Goal: Navigation & Orientation: Find specific page/section

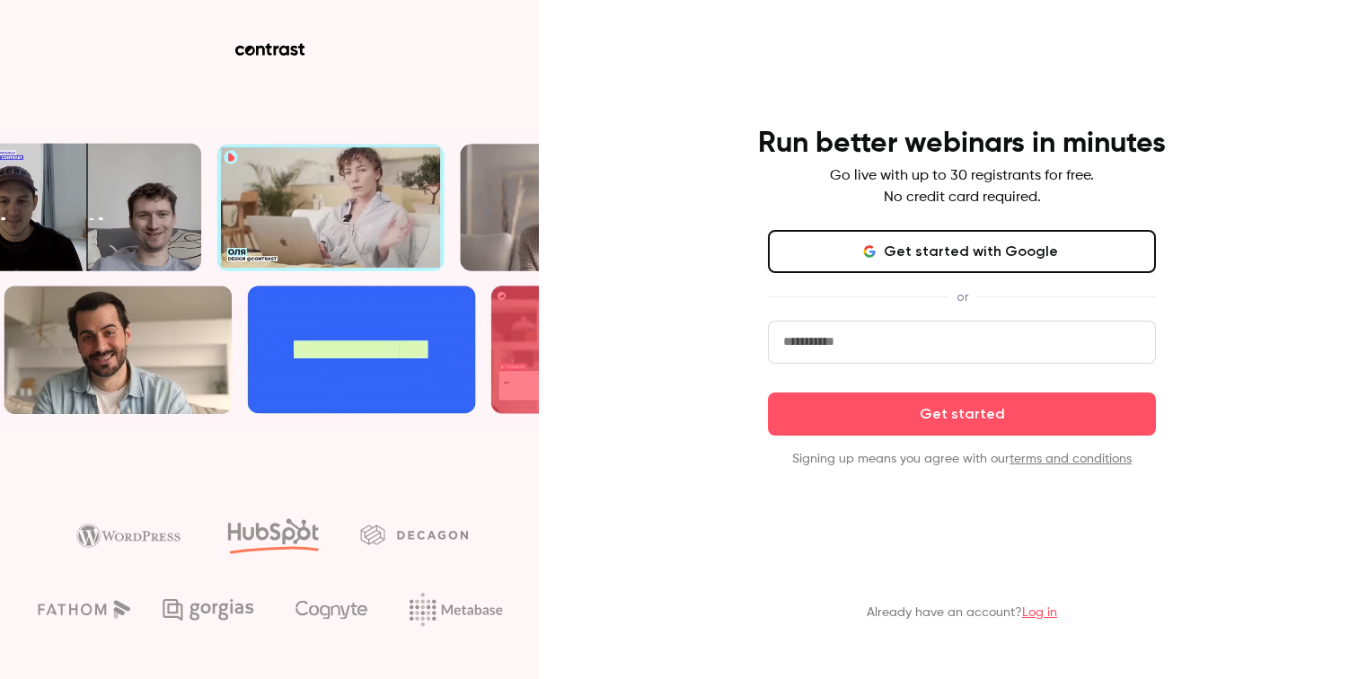
click at [948, 237] on button "Get started with Google" at bounding box center [962, 251] width 388 height 43
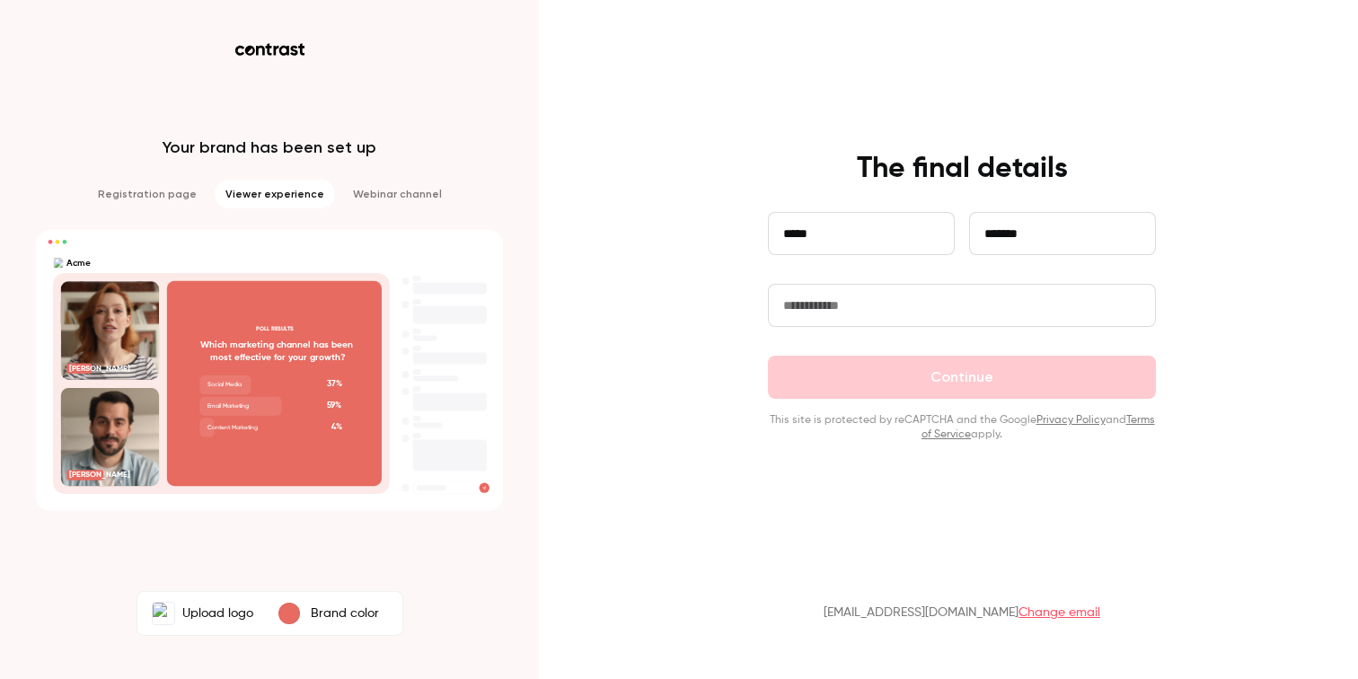
click at [833, 307] on input "text" at bounding box center [962, 305] width 388 height 43
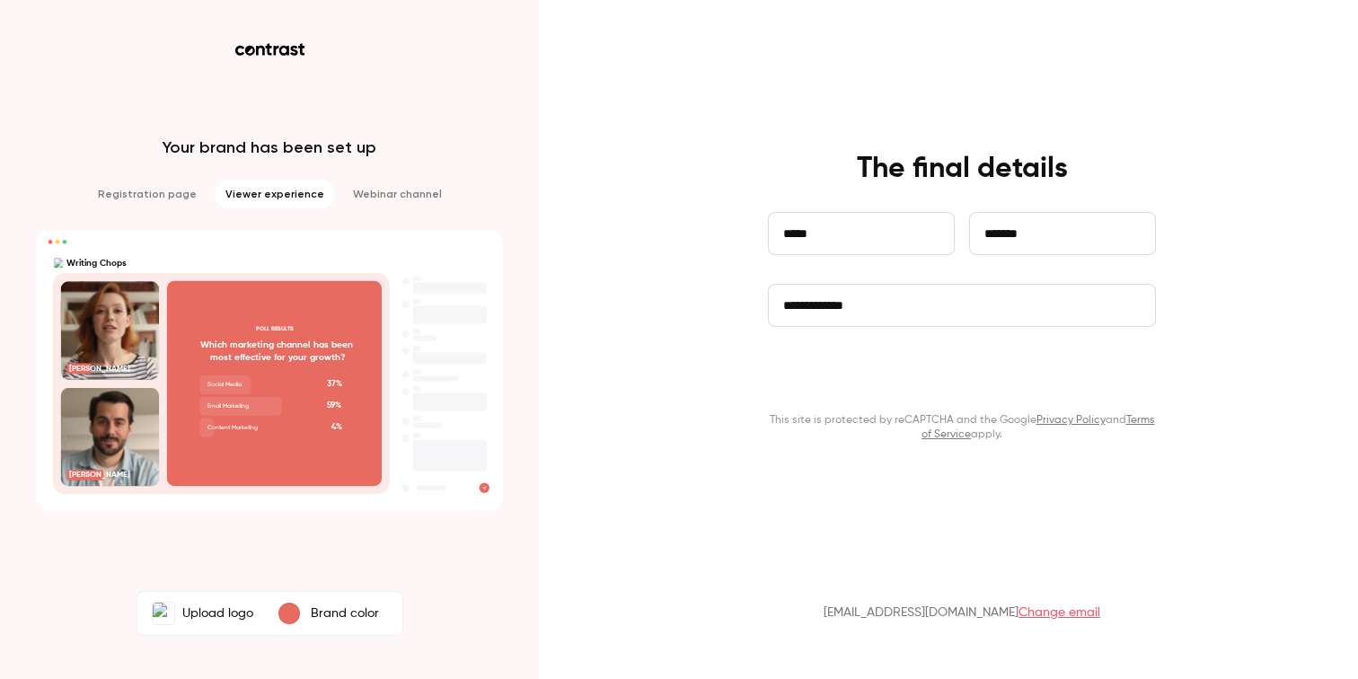
type input "**********"
click at [934, 361] on button "Continue" at bounding box center [962, 377] width 388 height 43
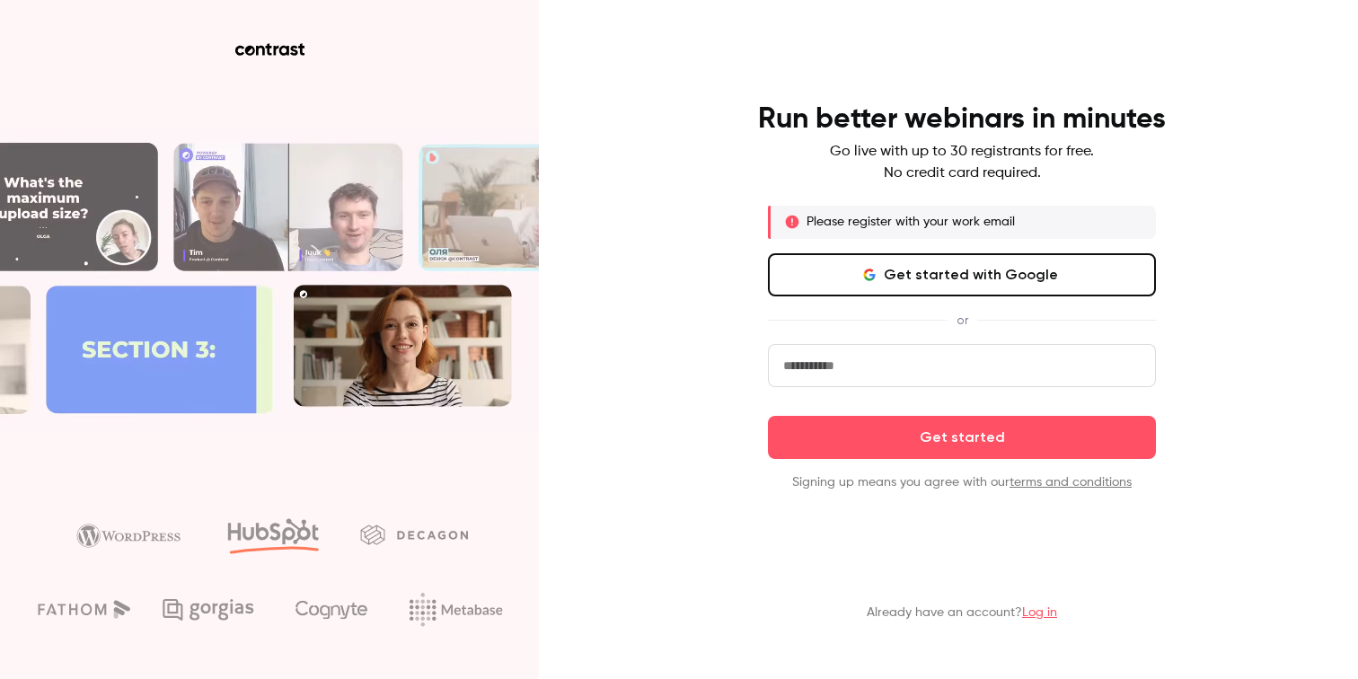
click at [1034, 618] on link "Log in" at bounding box center [1039, 612] width 35 height 13
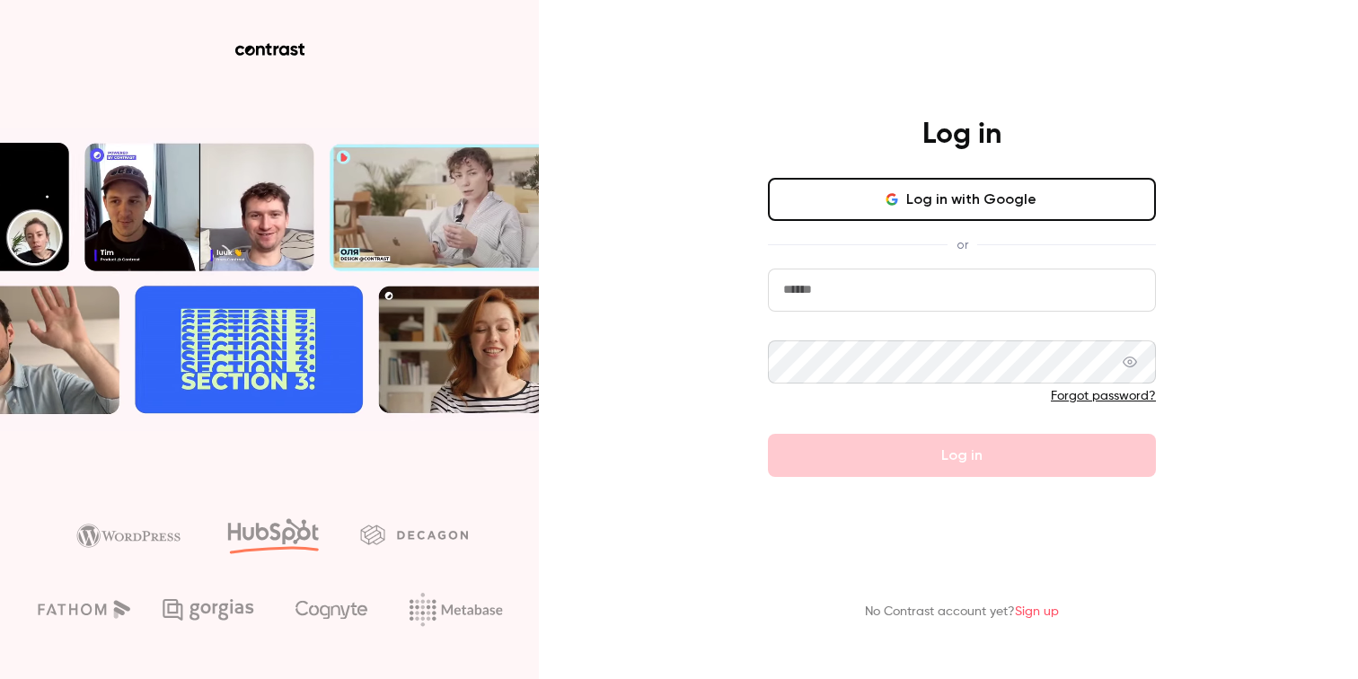
click at [958, 186] on button "Log in with Google" at bounding box center [962, 199] width 388 height 43
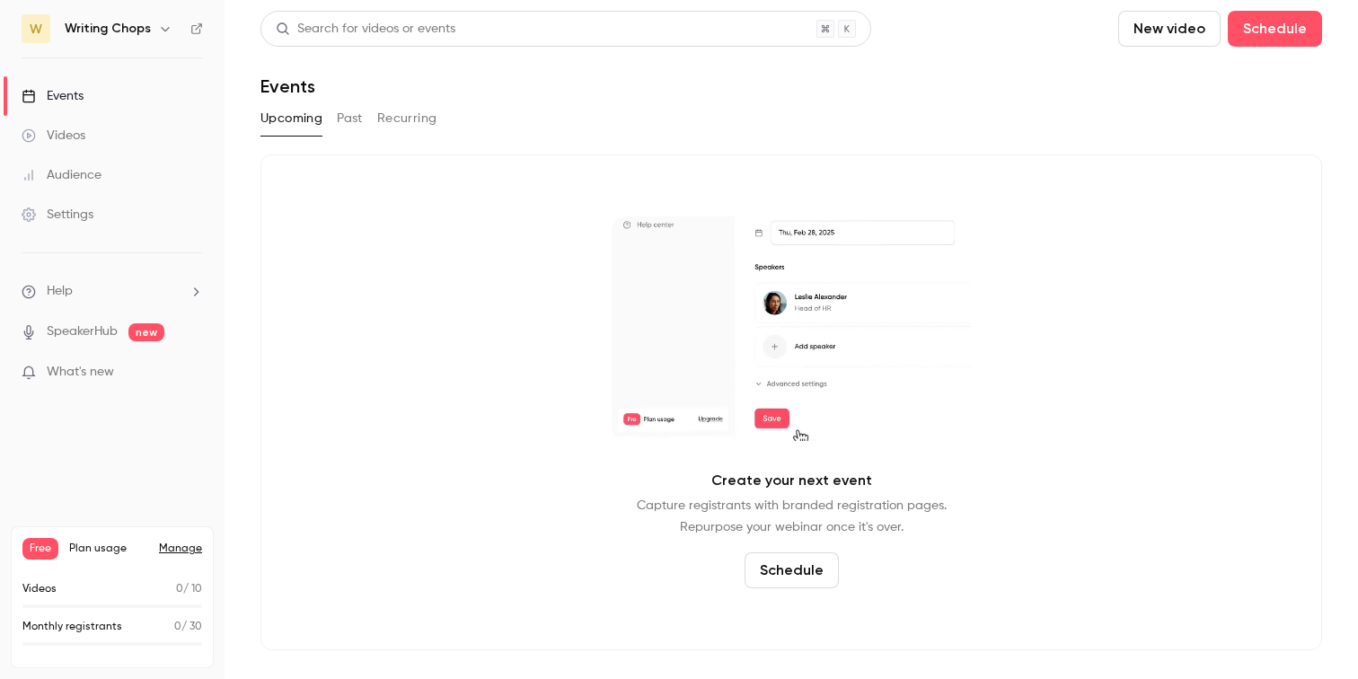
click at [104, 131] on link "Videos" at bounding box center [112, 136] width 225 height 40
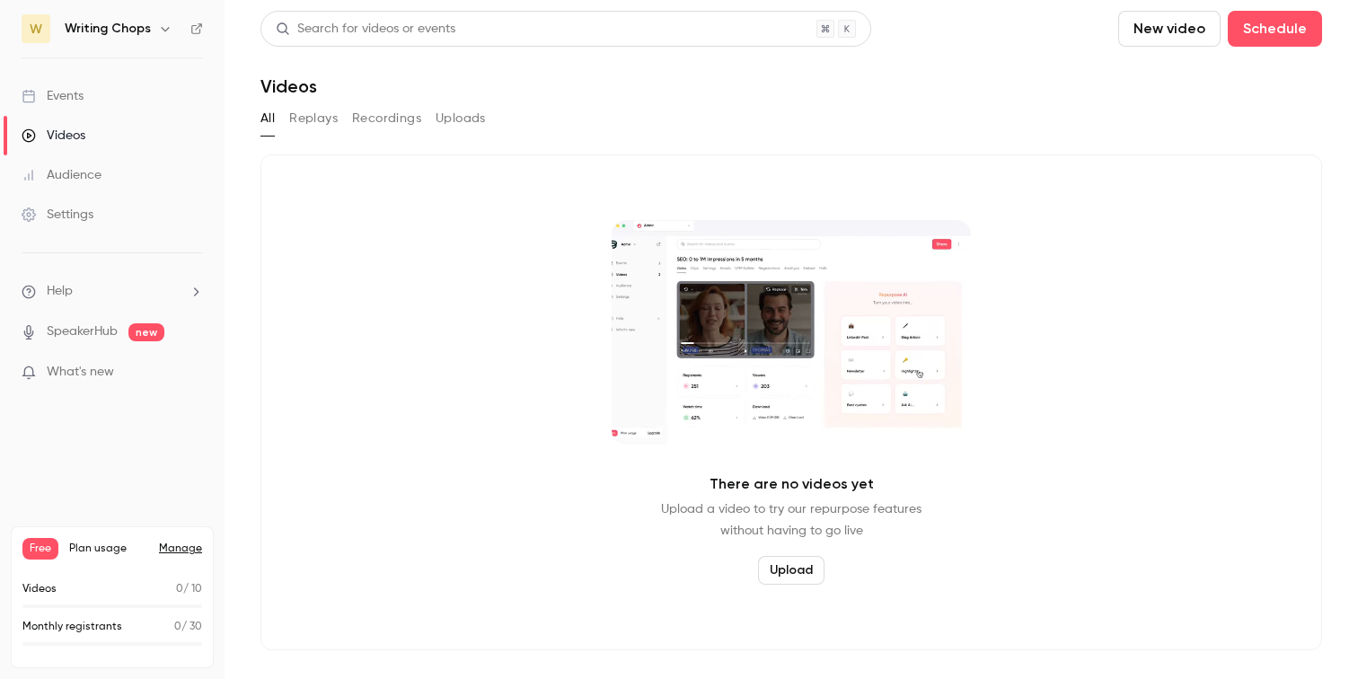
click at [325, 120] on button "Replays" at bounding box center [313, 118] width 49 height 29
click at [383, 120] on button "Recordings" at bounding box center [386, 118] width 69 height 29
click at [456, 122] on button "Uploads" at bounding box center [461, 118] width 50 height 29
click at [91, 108] on link "Events" at bounding box center [112, 96] width 225 height 40
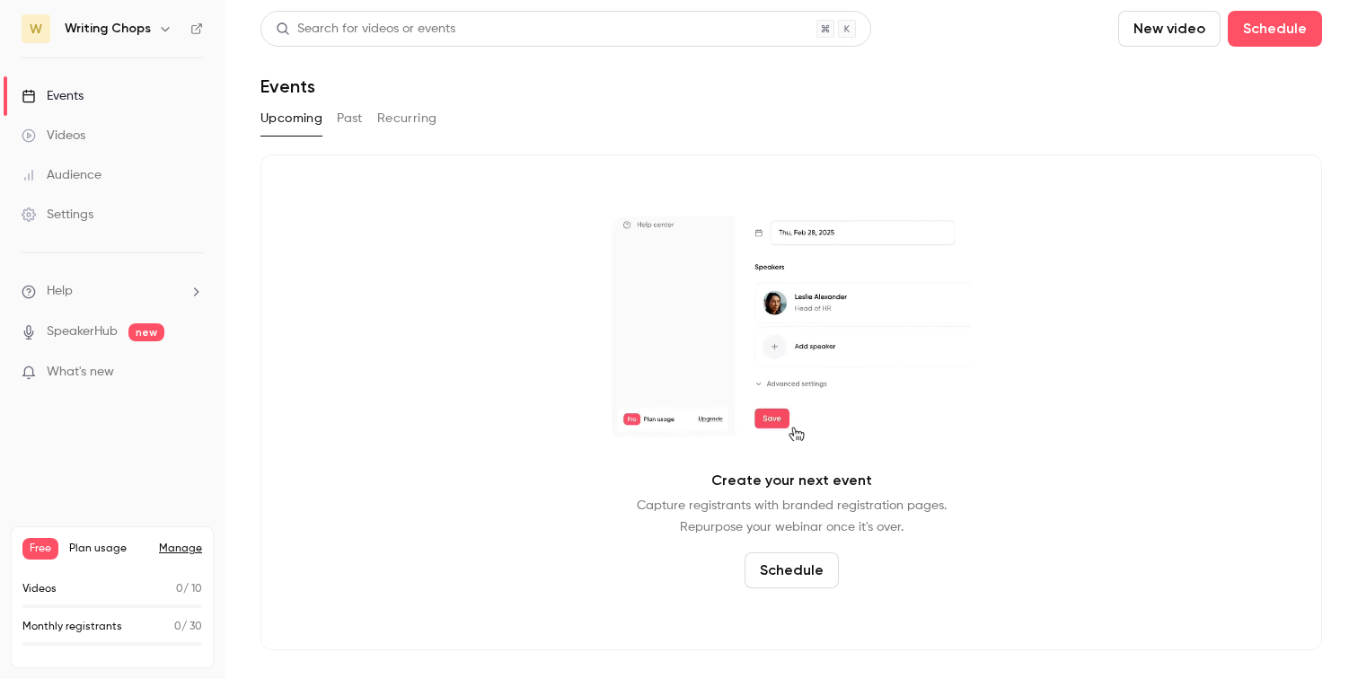
click at [357, 111] on button "Past" at bounding box center [350, 118] width 26 height 29
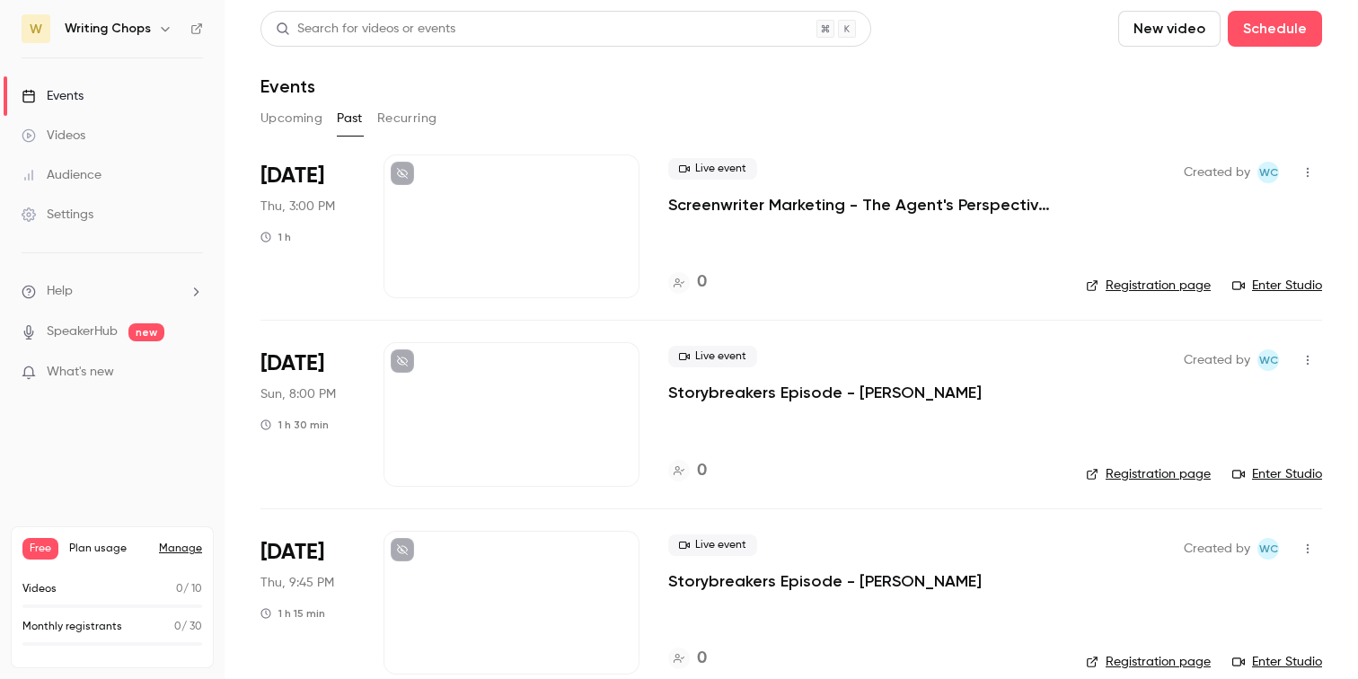
scroll to position [28, 0]
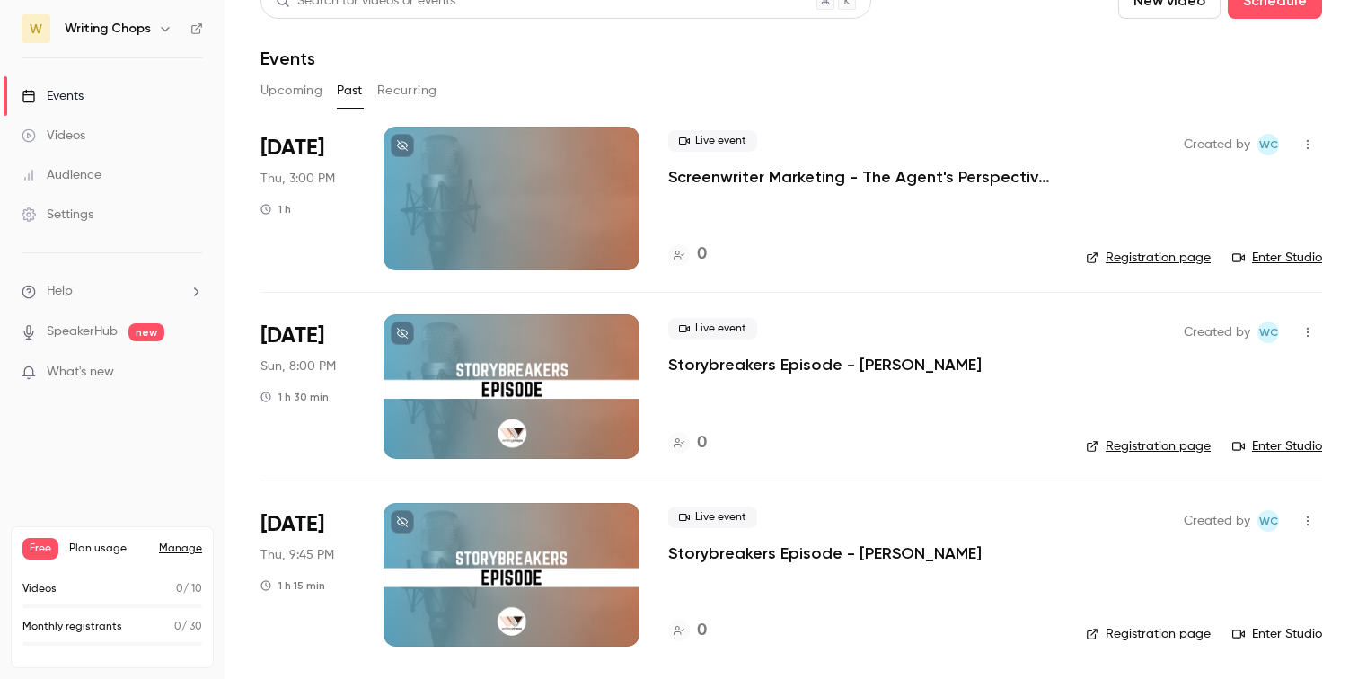
click at [110, 205] on link "Settings" at bounding box center [112, 215] width 225 height 40
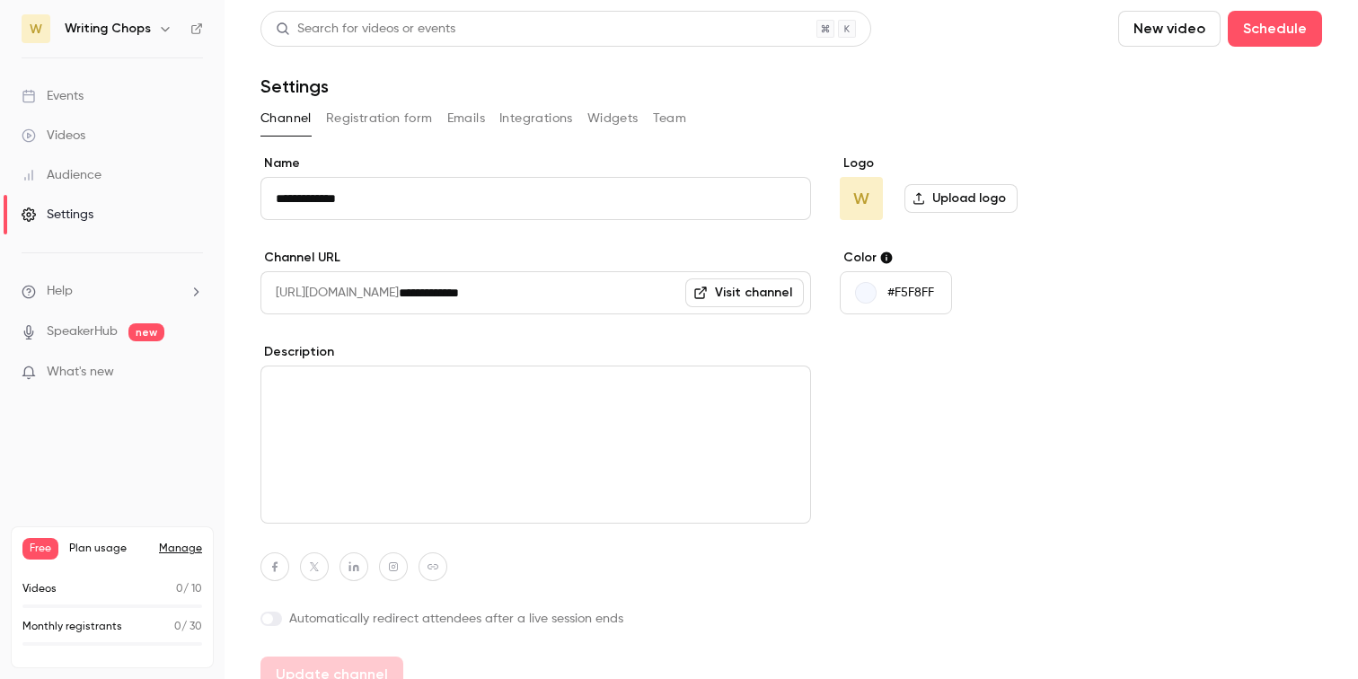
click at [89, 179] on div "Audience" at bounding box center [62, 175] width 80 height 18
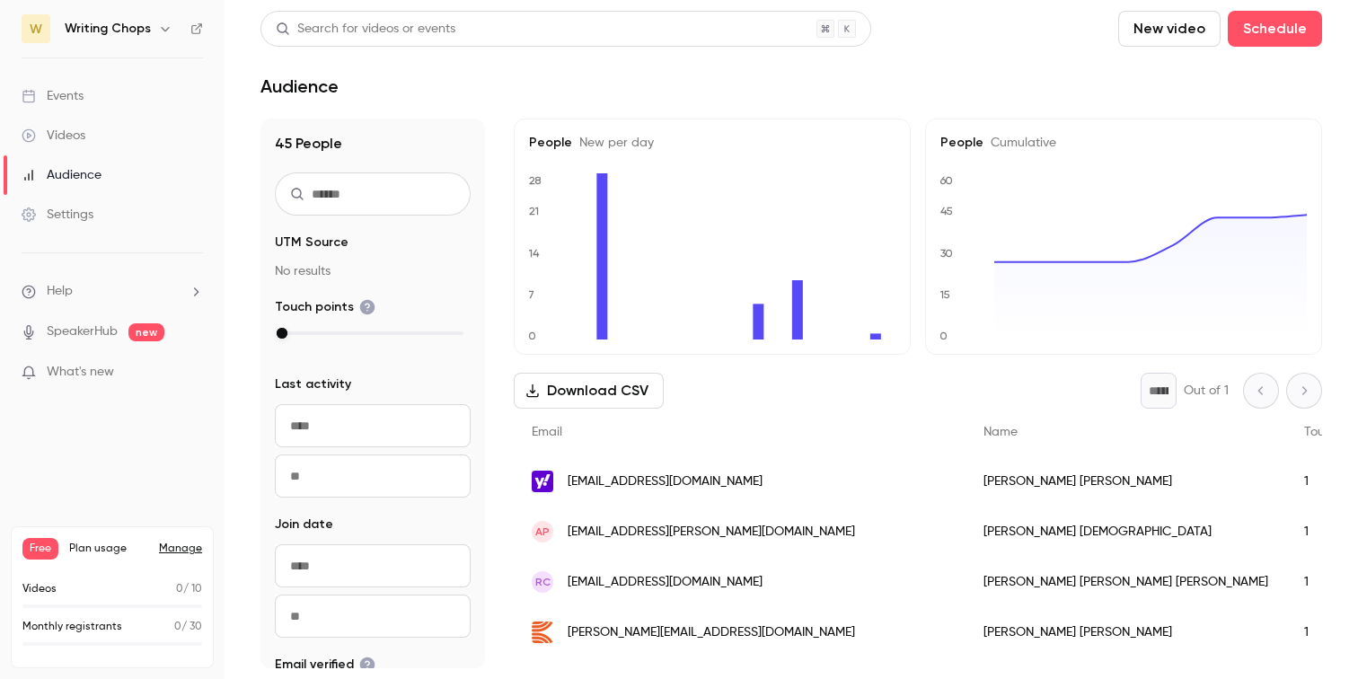
click at [114, 122] on link "Videos" at bounding box center [112, 136] width 225 height 40
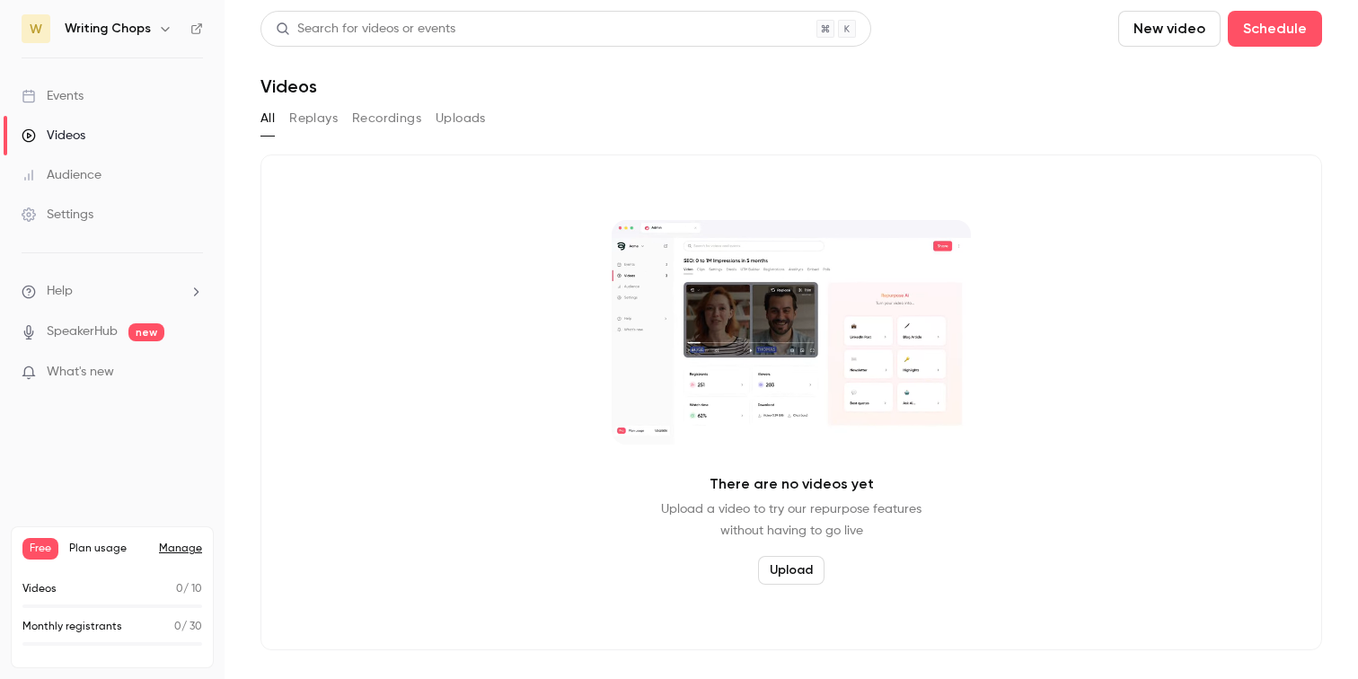
click at [101, 93] on link "Events" at bounding box center [112, 96] width 225 height 40
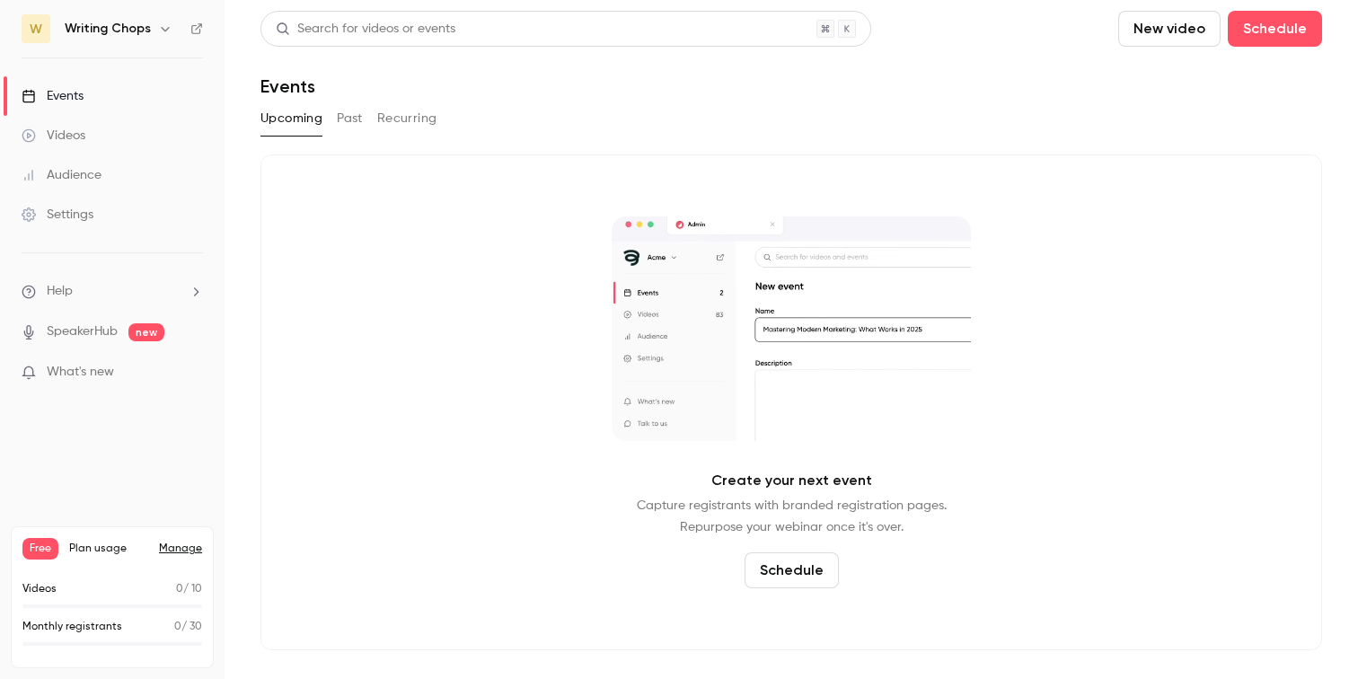
click at [353, 103] on div "Search for videos or events New video Schedule Events Upcoming Past Recurring C…" at bounding box center [791, 330] width 1062 height 639
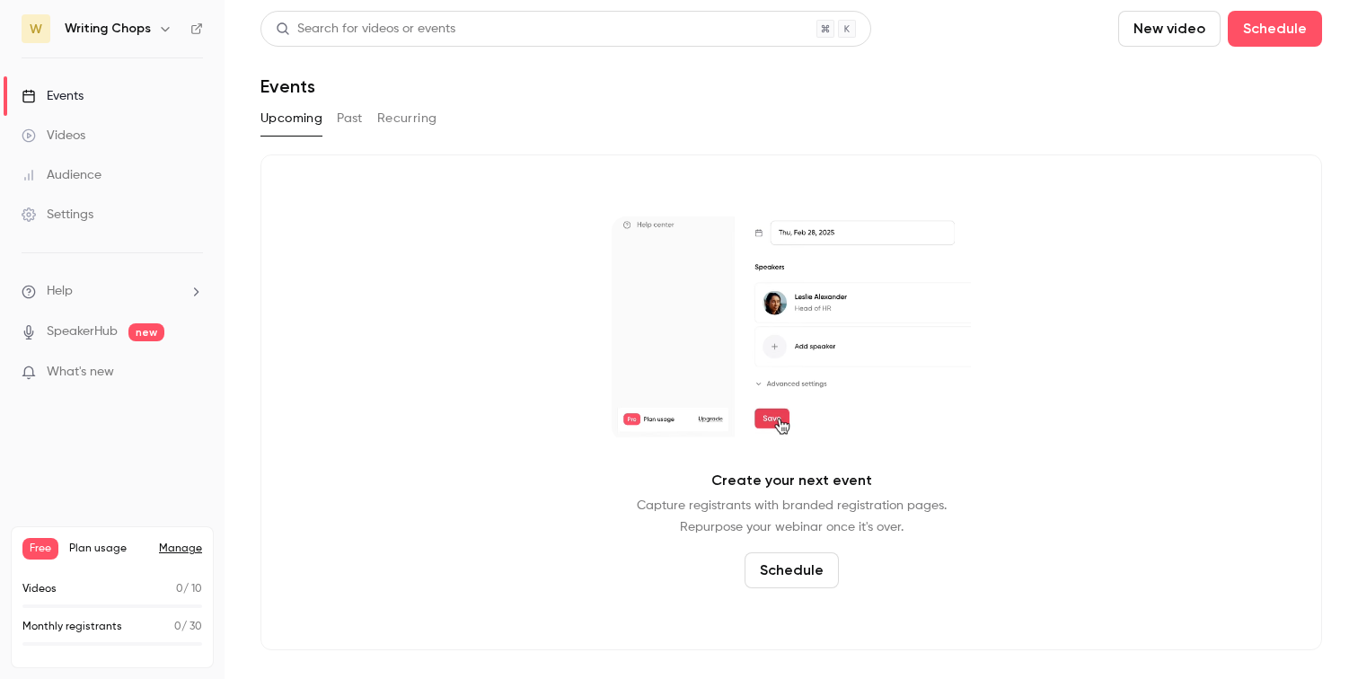
click at [351, 111] on button "Past" at bounding box center [350, 118] width 26 height 29
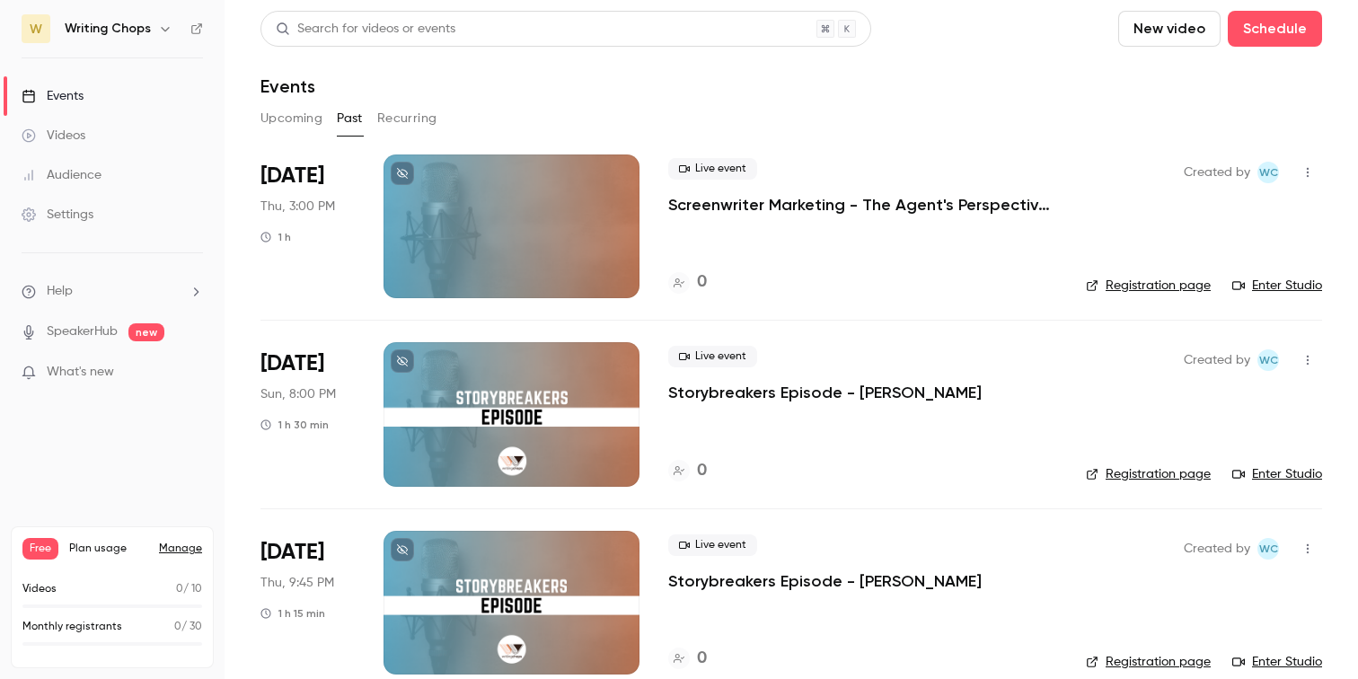
click at [410, 109] on button "Recurring" at bounding box center [407, 118] width 60 height 29
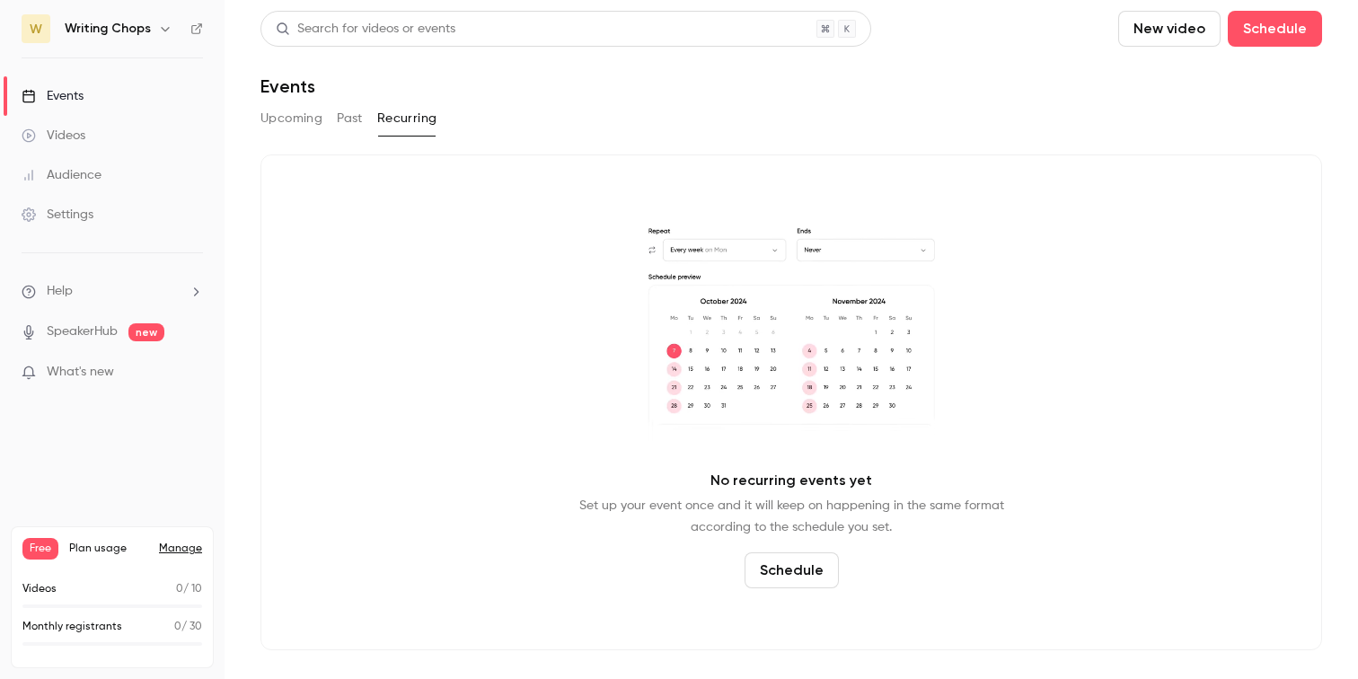
click at [297, 118] on button "Upcoming" at bounding box center [291, 118] width 62 height 29
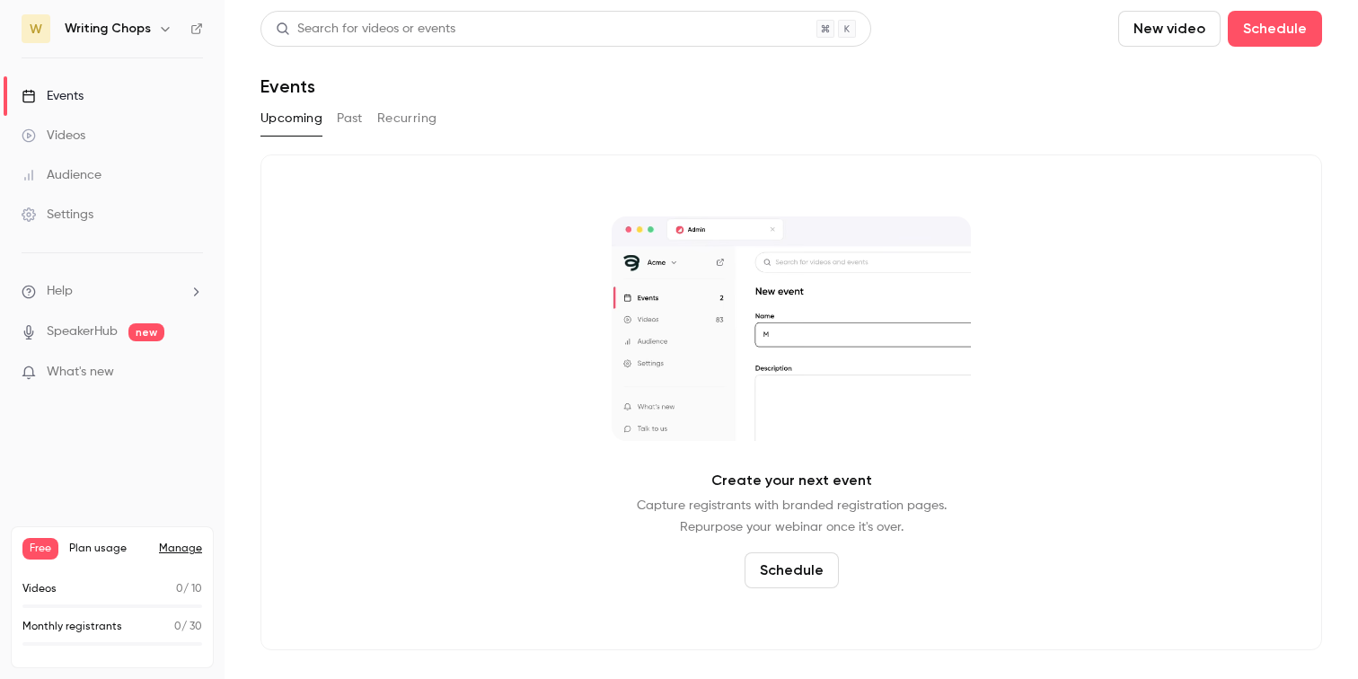
click at [128, 31] on h6 "Writing Chops" at bounding box center [108, 29] width 86 height 18
click at [162, 31] on icon "button" at bounding box center [165, 29] width 14 height 14
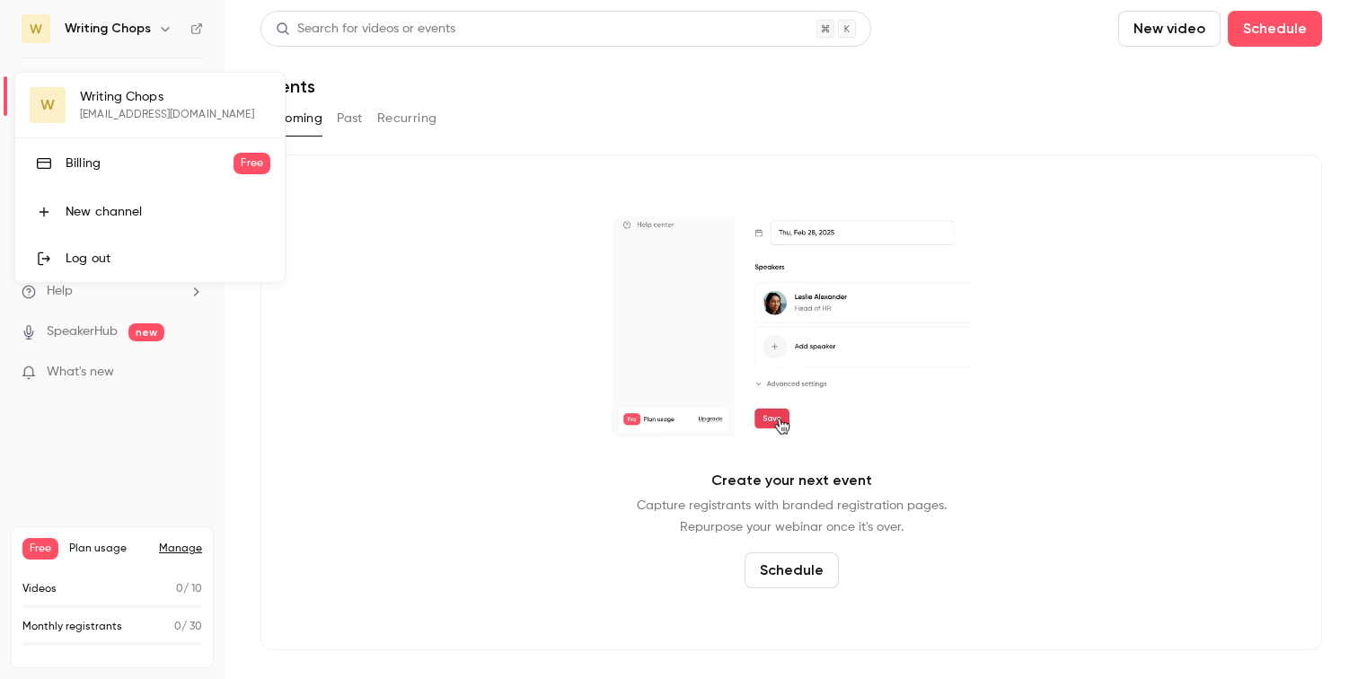
click at [516, 253] on div at bounding box center [679, 339] width 1358 height 679
